Goal: Information Seeking & Learning: Learn about a topic

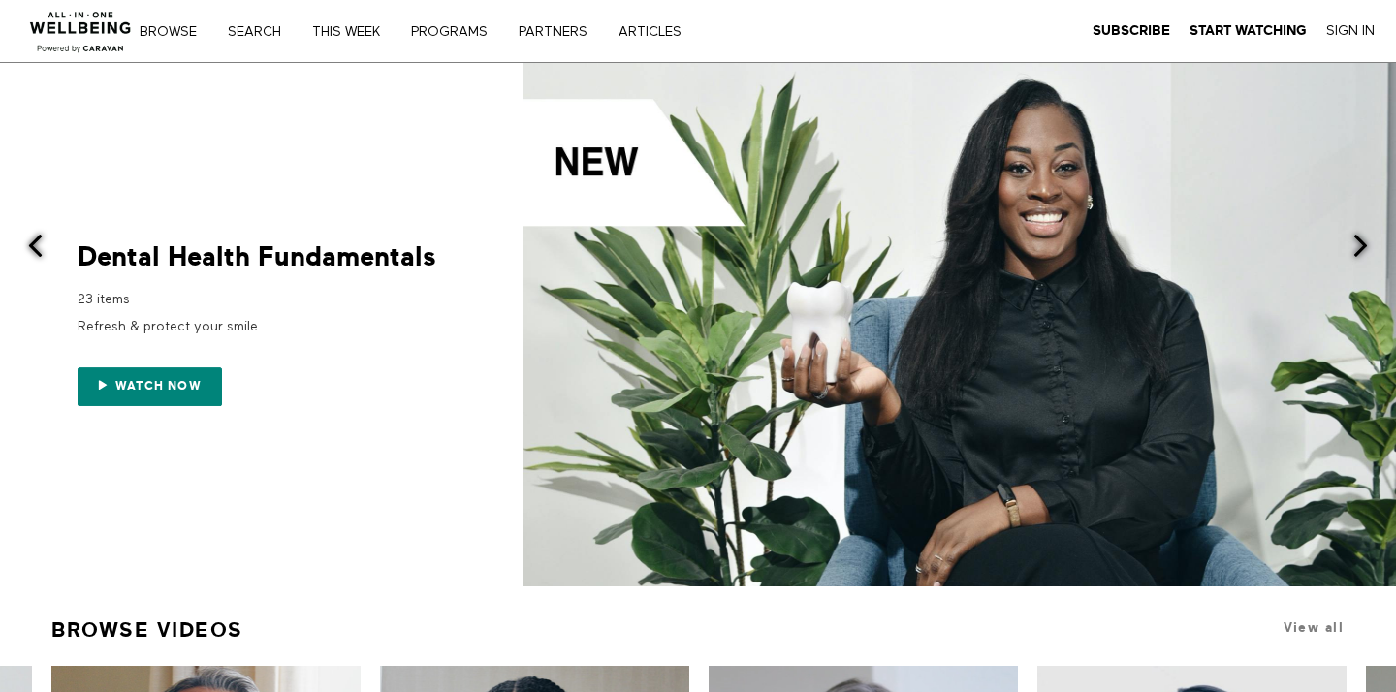
click at [69, 38] on img at bounding box center [80, 26] width 117 height 58
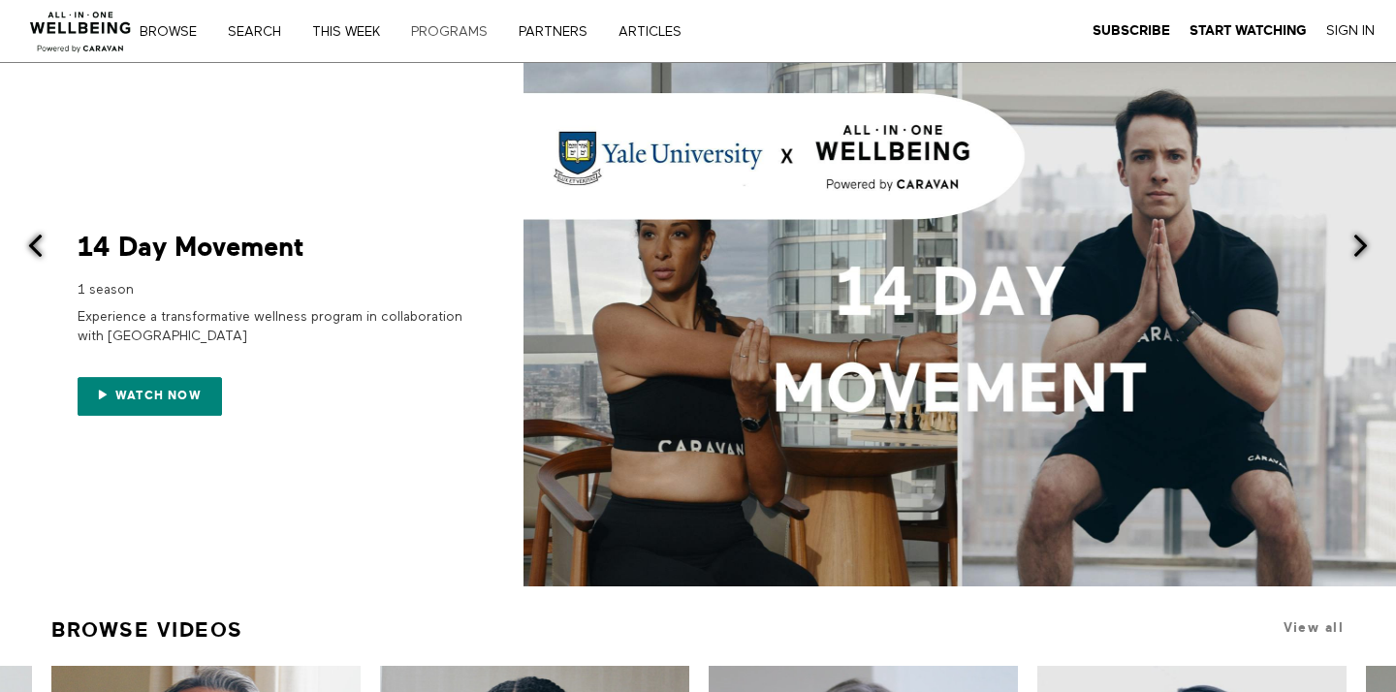
click at [450, 29] on link "PROGRAMS" at bounding box center [456, 32] width 104 height 14
